Goal: Task Accomplishment & Management: Manage account settings

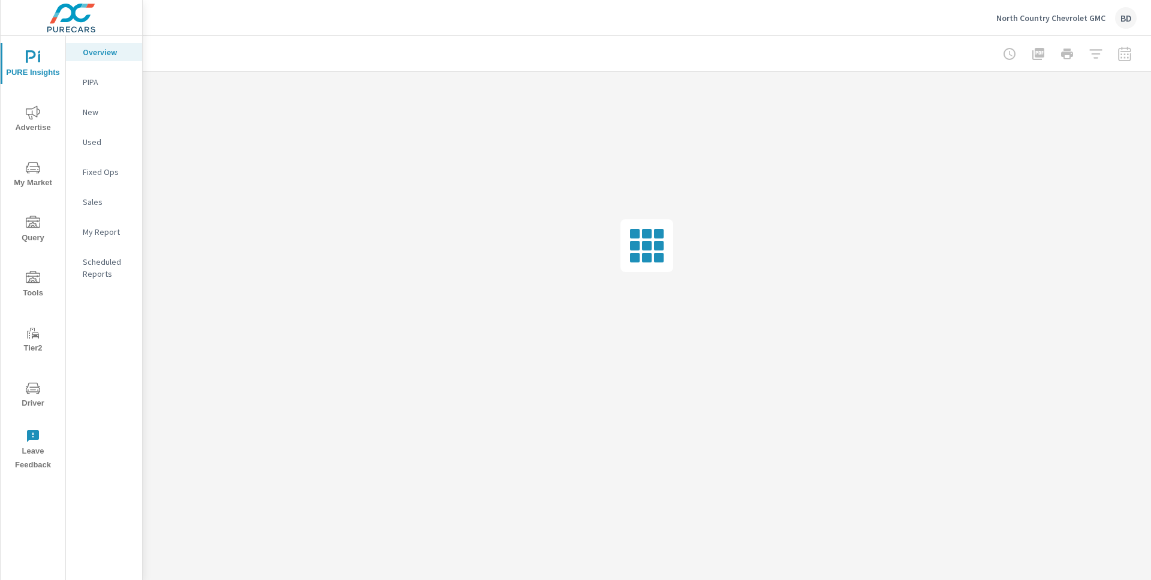
click at [1058, 20] on p "North Country Chevrolet GMC" at bounding box center [1050, 18] width 109 height 11
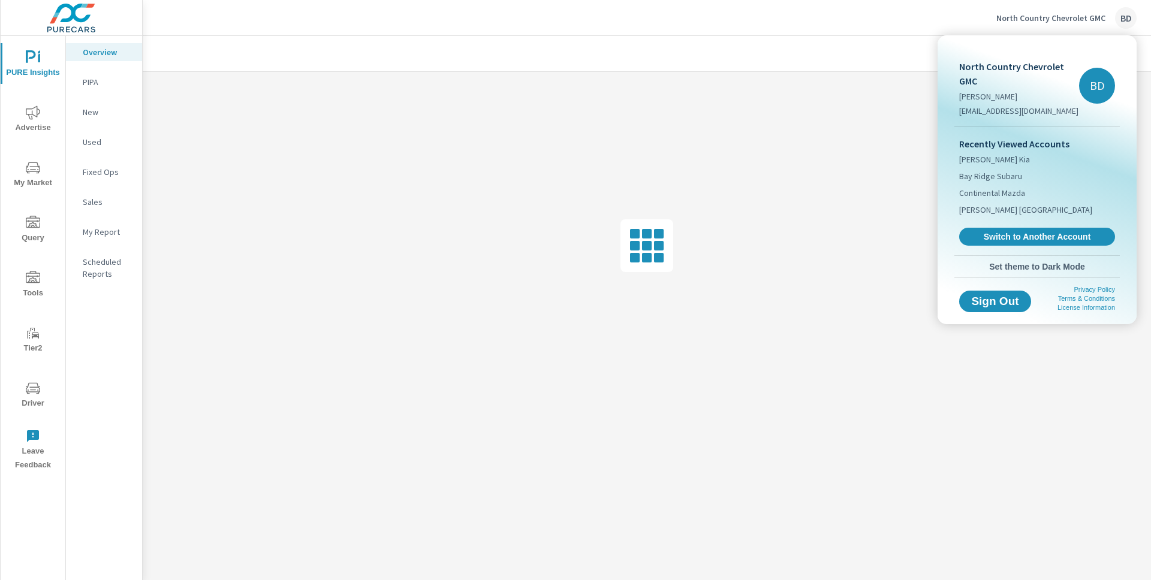
click at [1005, 234] on span "Switch to Another Account" at bounding box center [1037, 236] width 143 height 11
